Goal: Information Seeking & Learning: Check status

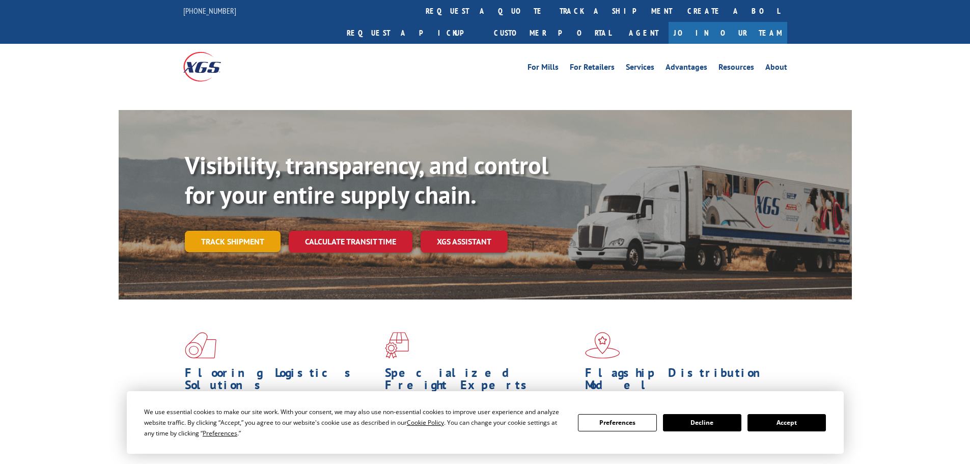
click at [213, 231] on link "Track shipment" at bounding box center [233, 241] width 96 height 21
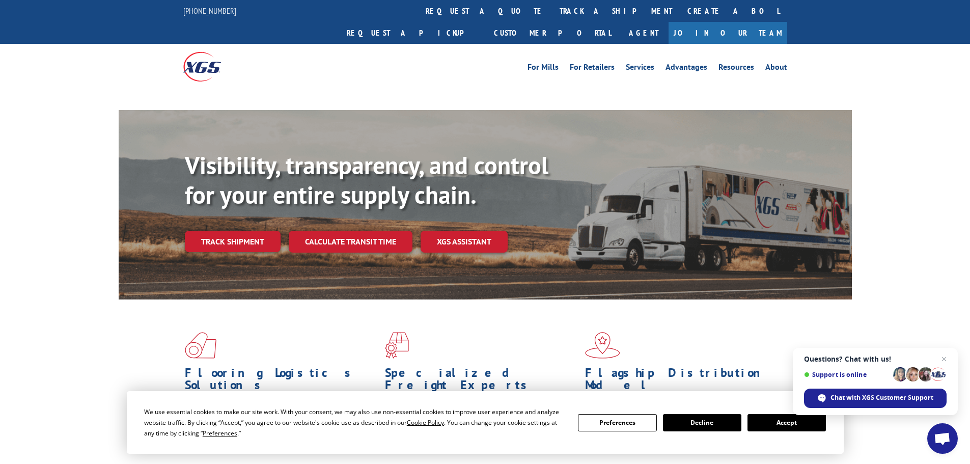
click at [792, 422] on button "Accept" at bounding box center [787, 422] width 78 height 17
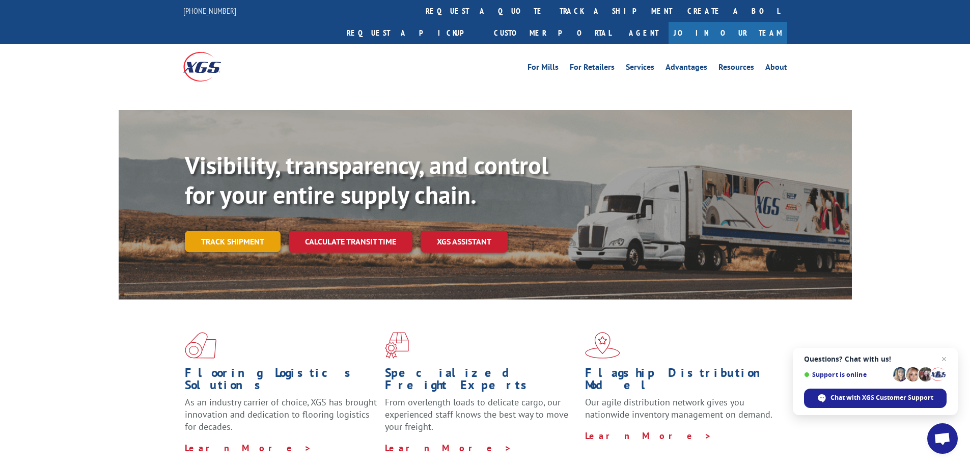
click at [223, 231] on link "Track shipment" at bounding box center [233, 241] width 96 height 21
click at [246, 231] on link "Track shipment" at bounding box center [233, 241] width 96 height 21
click at [212, 231] on link "Track shipment" at bounding box center [233, 241] width 96 height 21
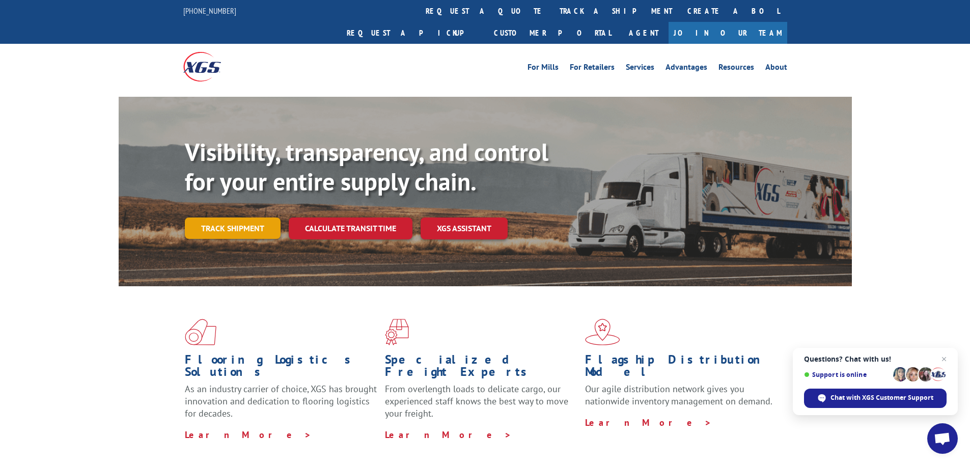
click at [250, 217] on link "Track shipment" at bounding box center [233, 227] width 96 height 21
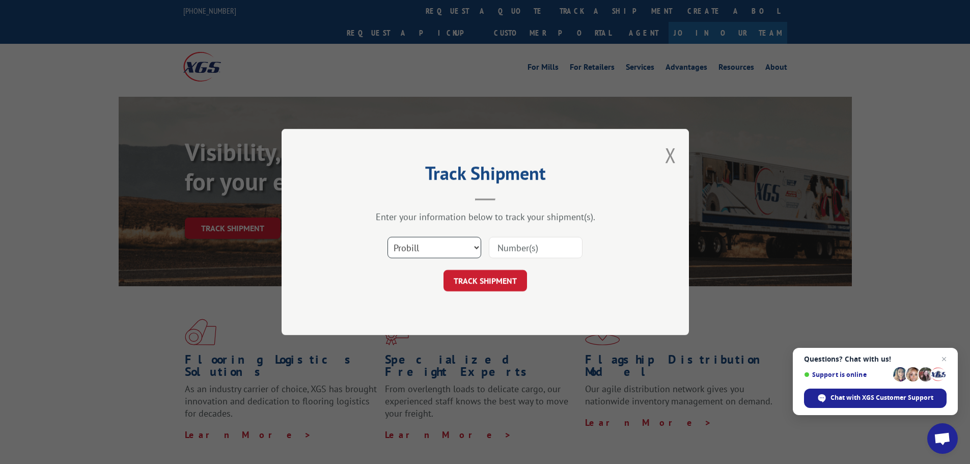
click at [477, 246] on select "Select category... Probill BOL PO" at bounding box center [435, 247] width 94 height 21
click at [443, 248] on select "Select category... Probill BOL PO" at bounding box center [435, 247] width 94 height 21
click at [547, 251] on input at bounding box center [536, 247] width 94 height 21
paste input "17232912"
type input "17232912"
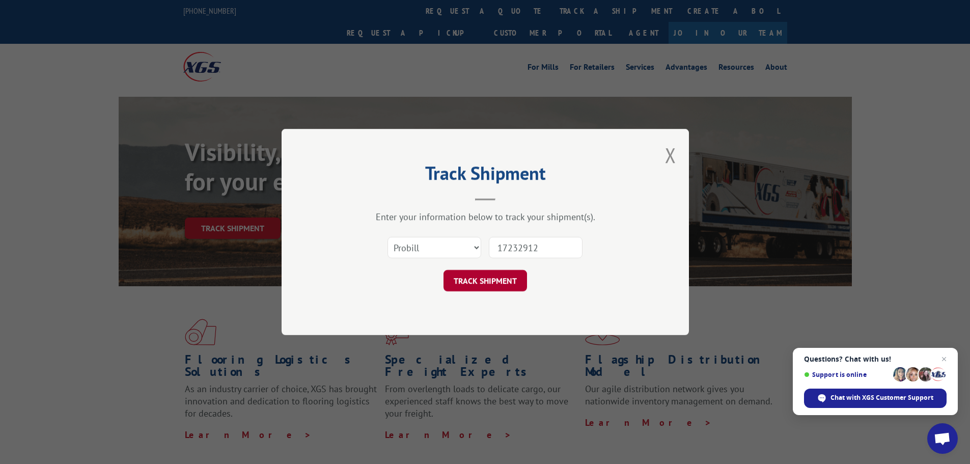
click at [492, 276] on button "TRACK SHIPMENT" at bounding box center [486, 280] width 84 height 21
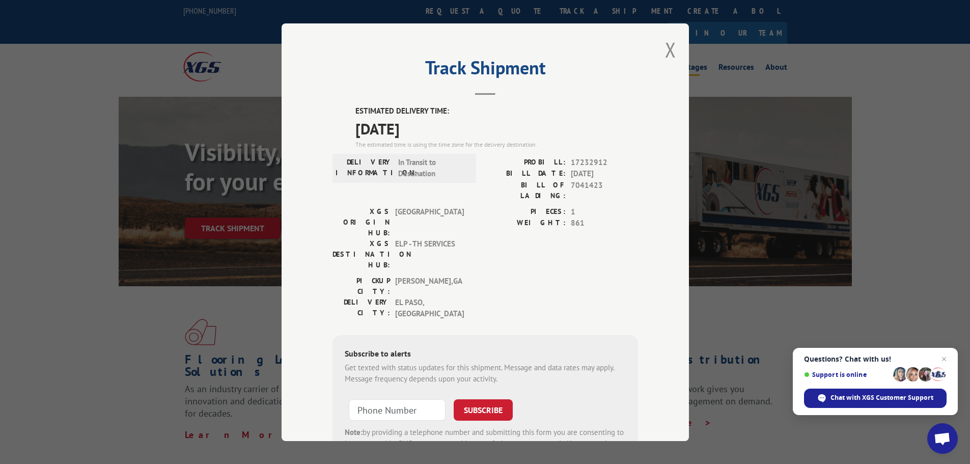
click at [667, 51] on button "Close modal" at bounding box center [670, 49] width 11 height 27
